Goal: Task Accomplishment & Management: Manage account settings

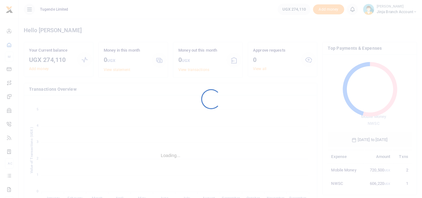
scroll to position [83, 79]
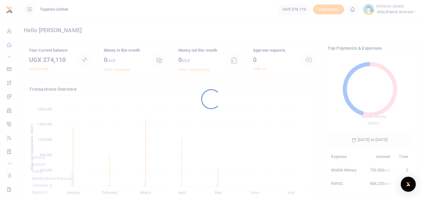
scroll to position [83, 79]
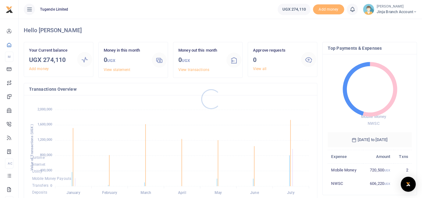
click at [291, 9] on div at bounding box center [211, 99] width 422 height 198
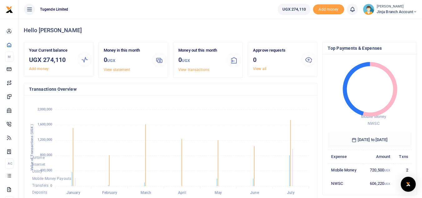
click at [390, 10] on span "Jinja branch account" at bounding box center [397, 12] width 40 height 6
click at [385, 24] on link "Switch accounts" at bounding box center [392, 22] width 49 height 9
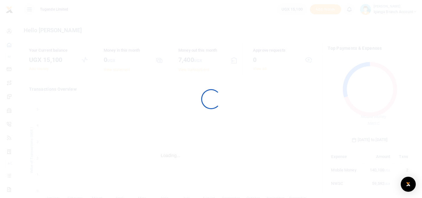
scroll to position [5, 5]
